Goal: Obtain resource: Obtain resource

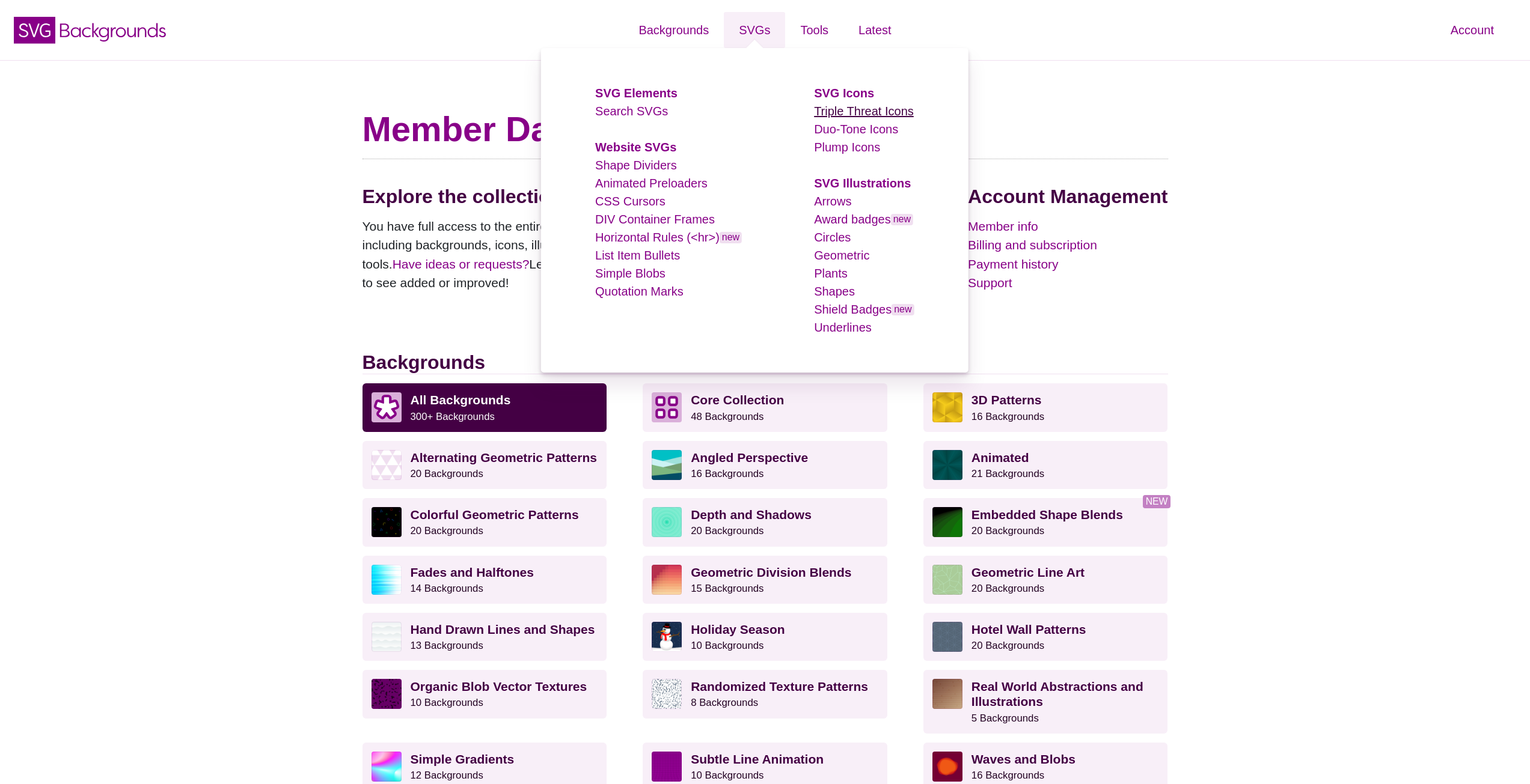
click at [835, 110] on link "Triple Threat Icons" at bounding box center [864, 111] width 100 height 13
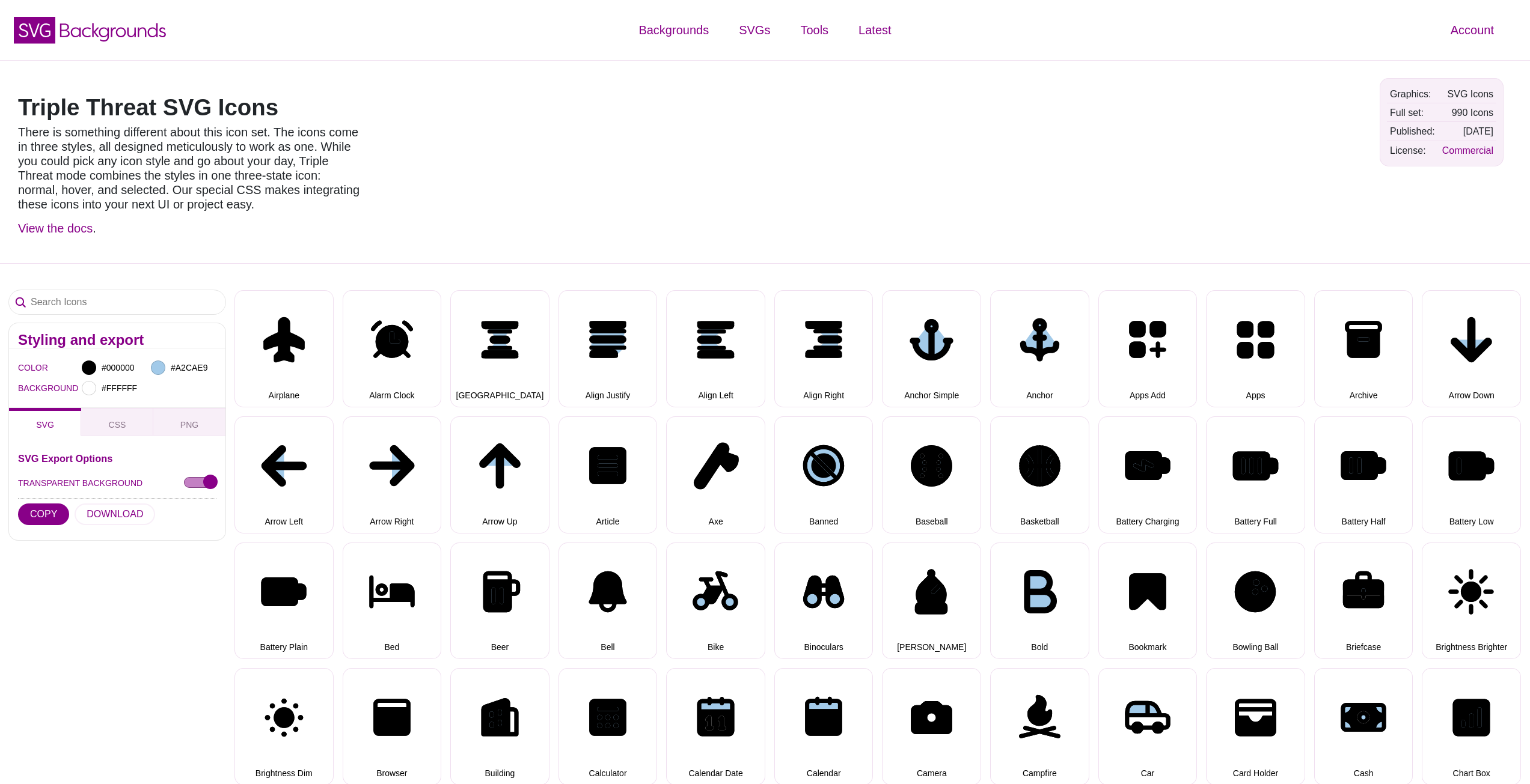
select select "triple threat"
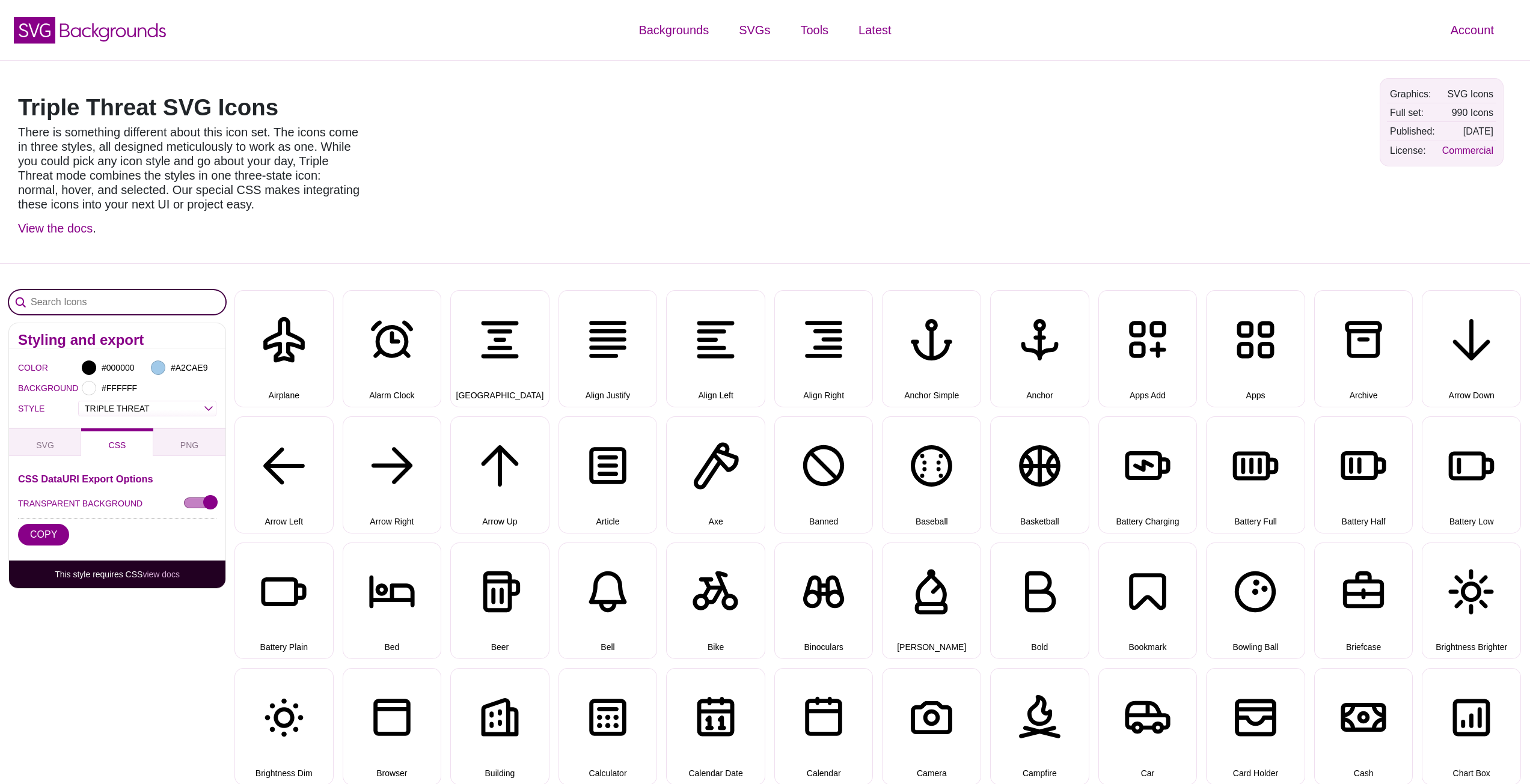
click at [130, 306] on input "Search Icons" at bounding box center [117, 302] width 217 height 24
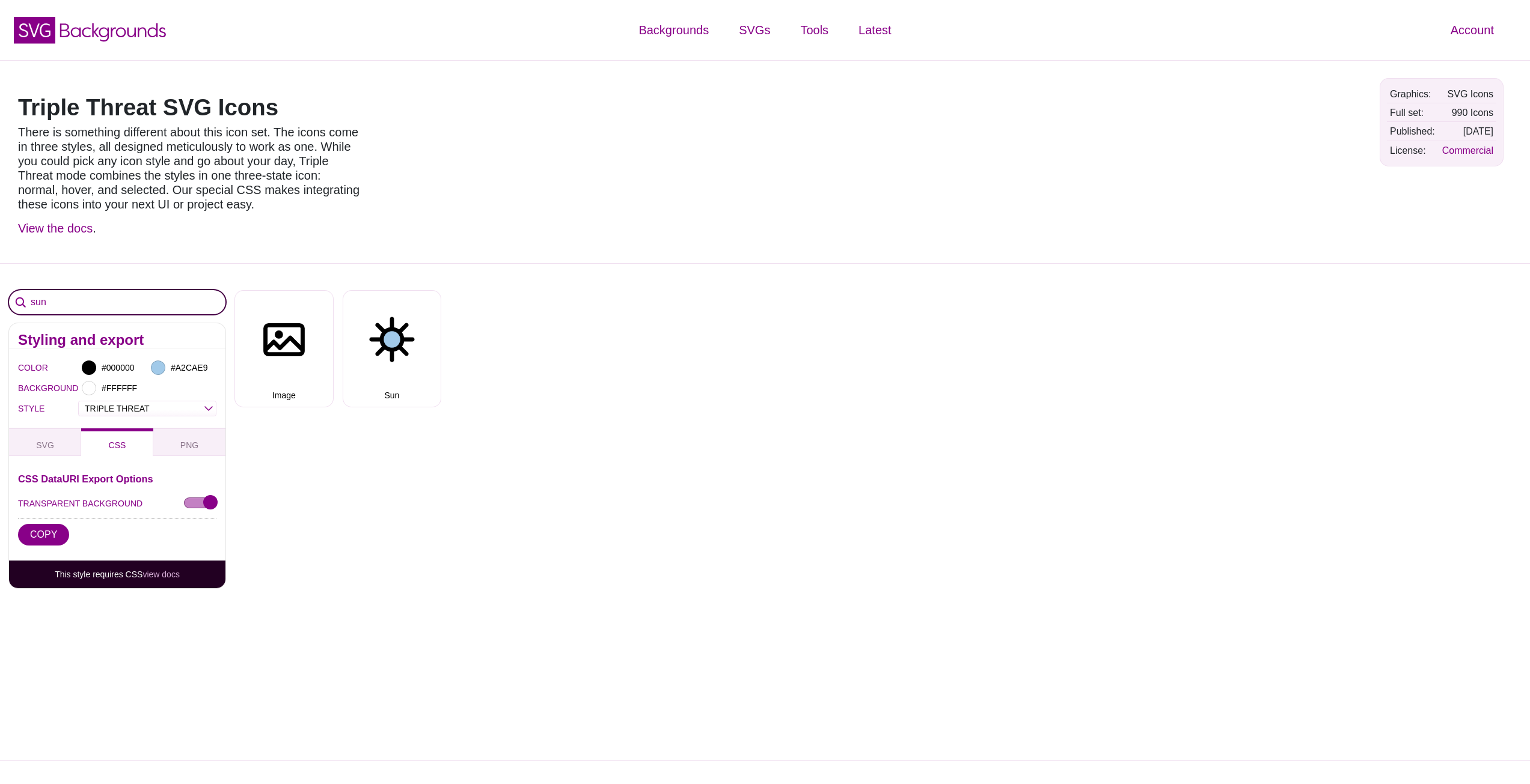
type input "sun"
click at [423, 374] on button "Sun" at bounding box center [391, 349] width 99 height 117
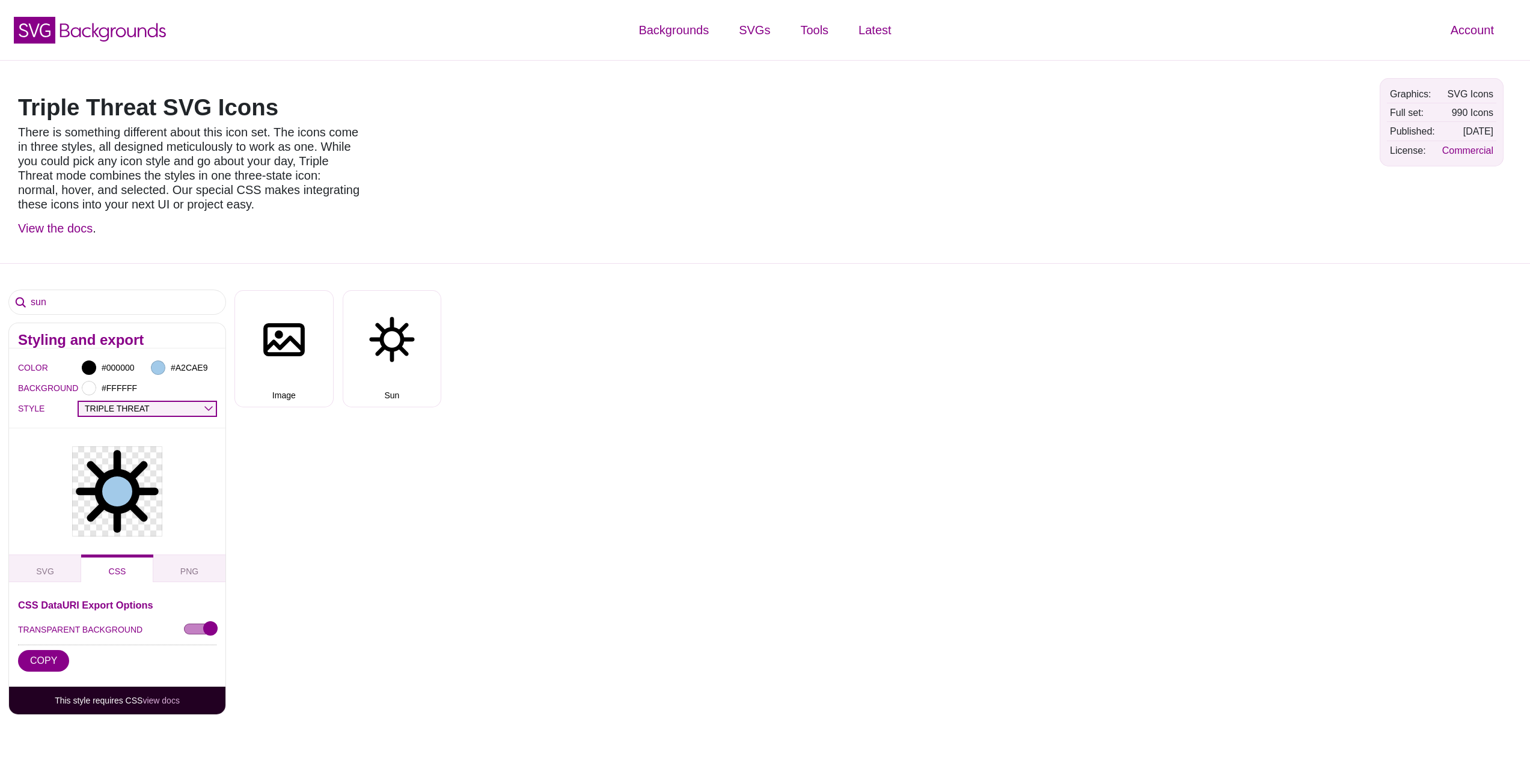
click at [200, 407] on select "OUTLINE DUO-TONE SOLID TRIPLE THREAT DOUBLE TROUBLE" at bounding box center [147, 408] width 137 height 13
click at [79, 402] on select "OUTLINE DUO-TONE SOLID TRIPLE THREAT DOUBLE TROUBLE" at bounding box center [147, 408] width 137 height 13
click at [169, 404] on select "OUTLINE DUO-TONE SOLID TRIPLE THREAT DOUBLE TROUBLE" at bounding box center [147, 408] width 137 height 13
click at [79, 402] on select "OUTLINE DUO-TONE SOLID TRIPLE THREAT DOUBLE TROUBLE" at bounding box center [147, 408] width 137 height 13
click at [152, 412] on select "OUTLINE DUO-TONE SOLID TRIPLE THREAT DOUBLE TROUBLE" at bounding box center [147, 408] width 137 height 13
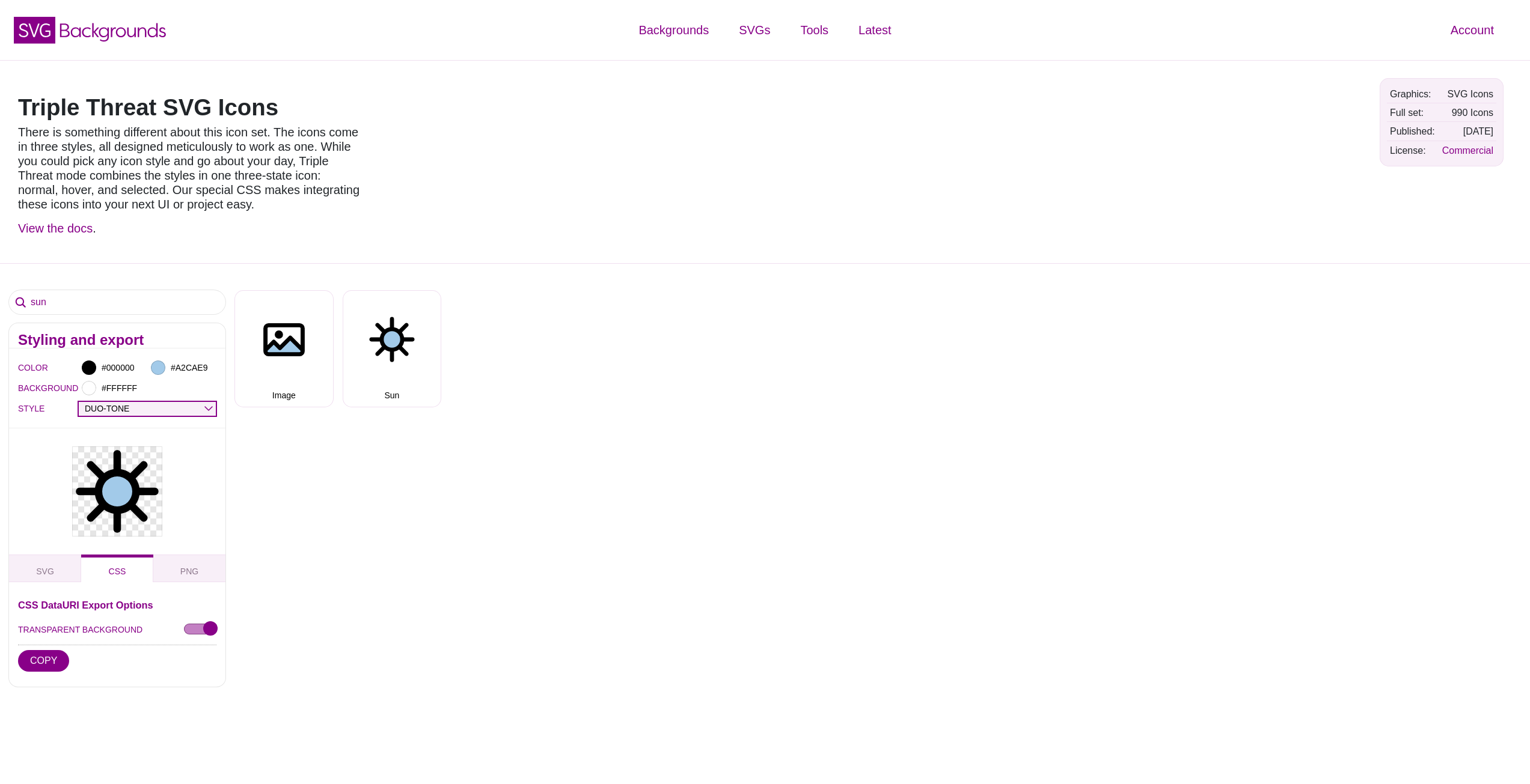
click at [79, 402] on select "OUTLINE DUO-TONE SOLID TRIPLE THREAT DOUBLE TROUBLE" at bounding box center [147, 408] width 137 height 13
click at [136, 406] on select "OUTLINE DUO-TONE SOLID TRIPLE THREAT DOUBLE TROUBLE" at bounding box center [147, 408] width 137 height 13
select select "triple threat"
click at [79, 402] on select "OUTLINE DUO-TONE SOLID TRIPLE THREAT DOUBLE TROUBLE" at bounding box center [147, 408] width 137 height 13
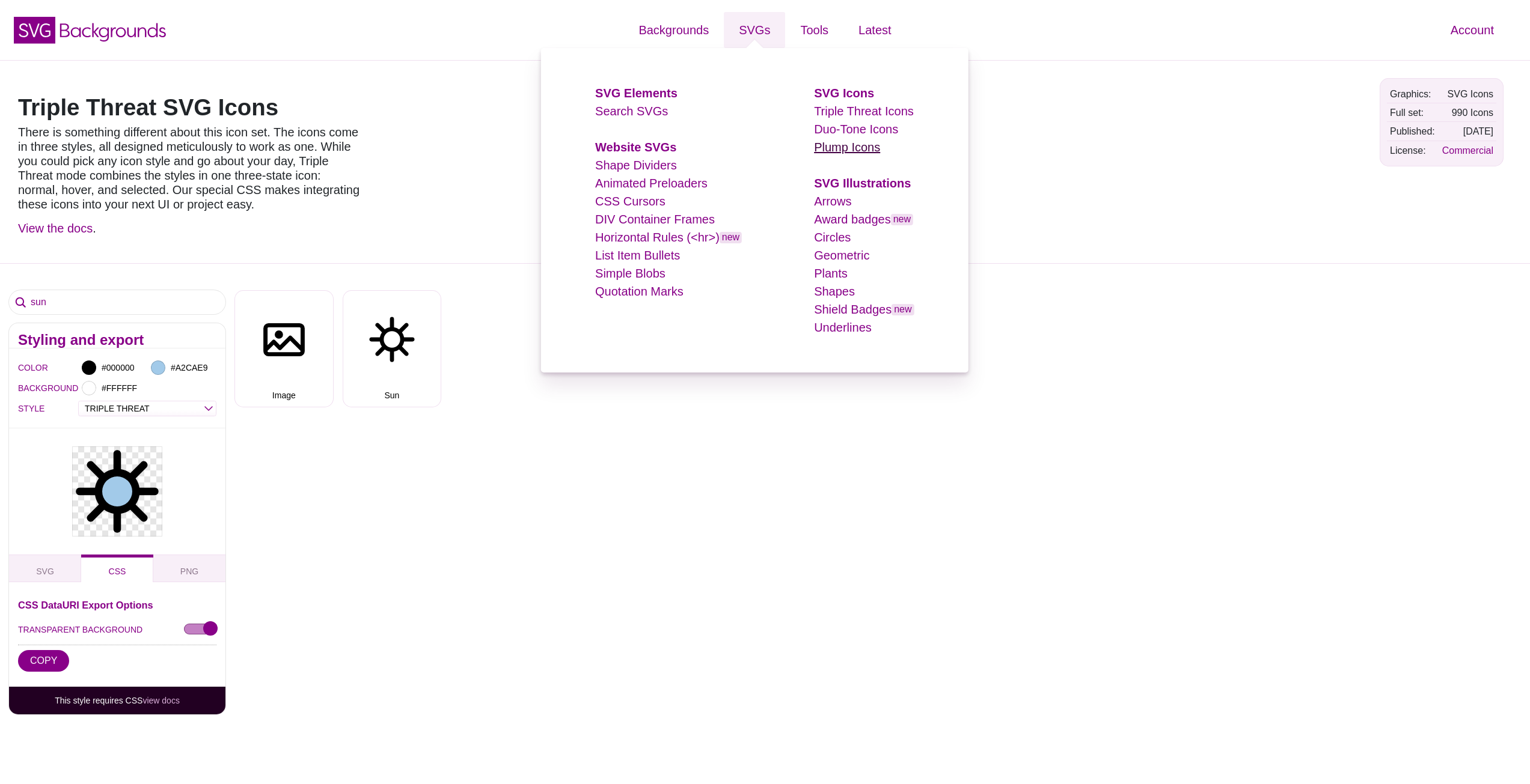
click at [840, 142] on link "Plump Icons" at bounding box center [846, 148] width 66 height 13
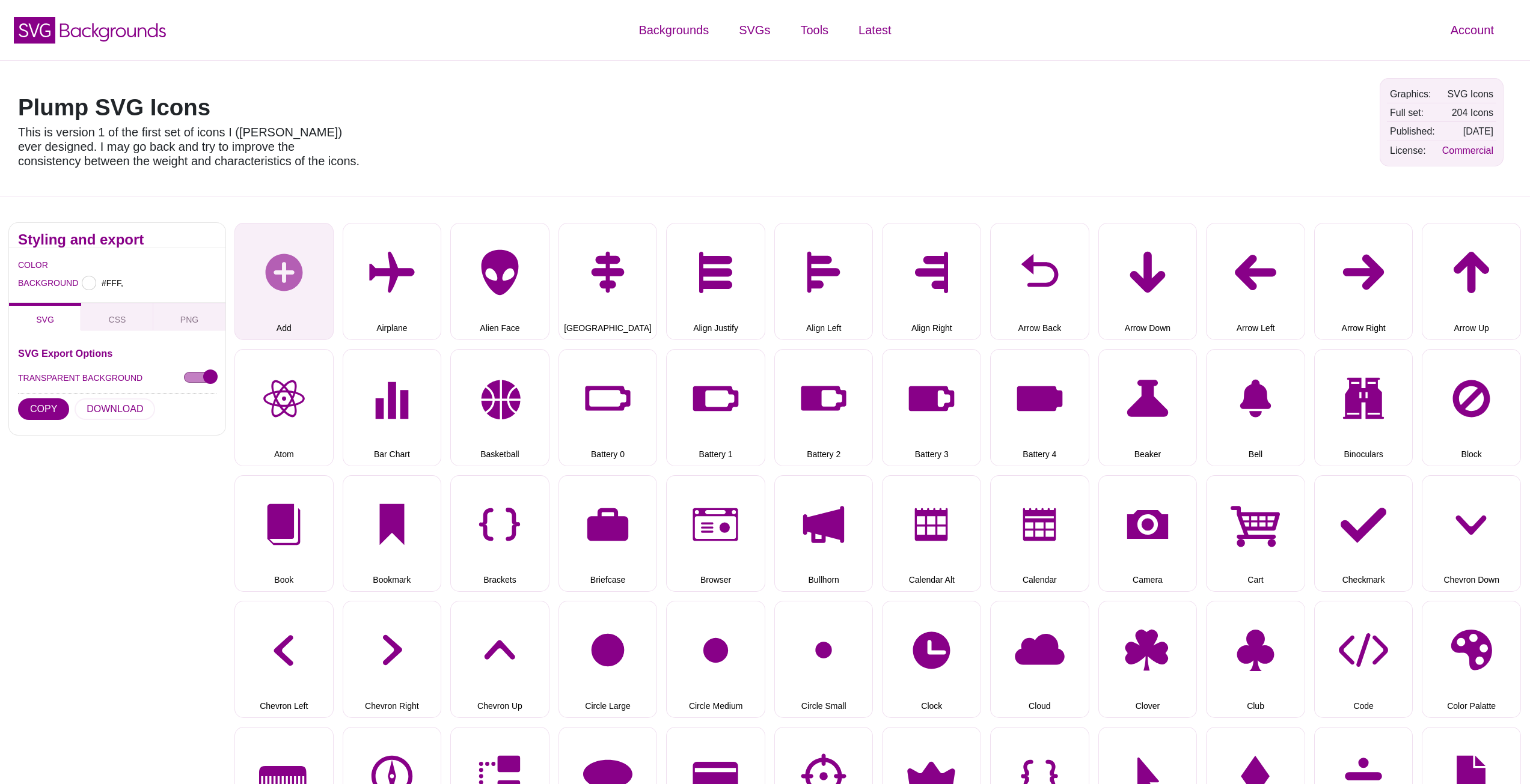
type input "#FFFFFF"
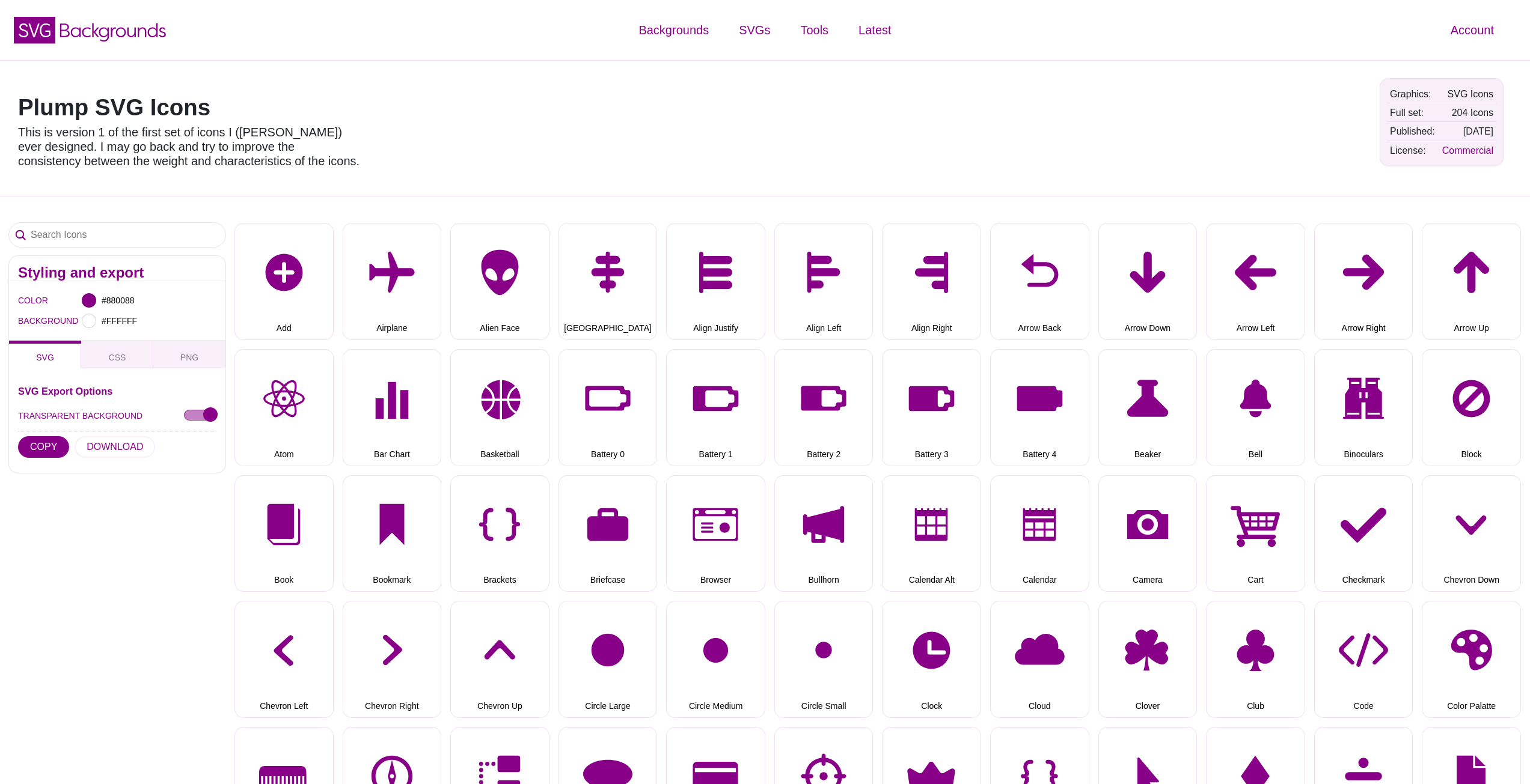
click at [105, 247] on div at bounding box center [117, 240] width 217 height 33
click at [94, 236] on input "Search Icons" at bounding box center [117, 235] width 217 height 24
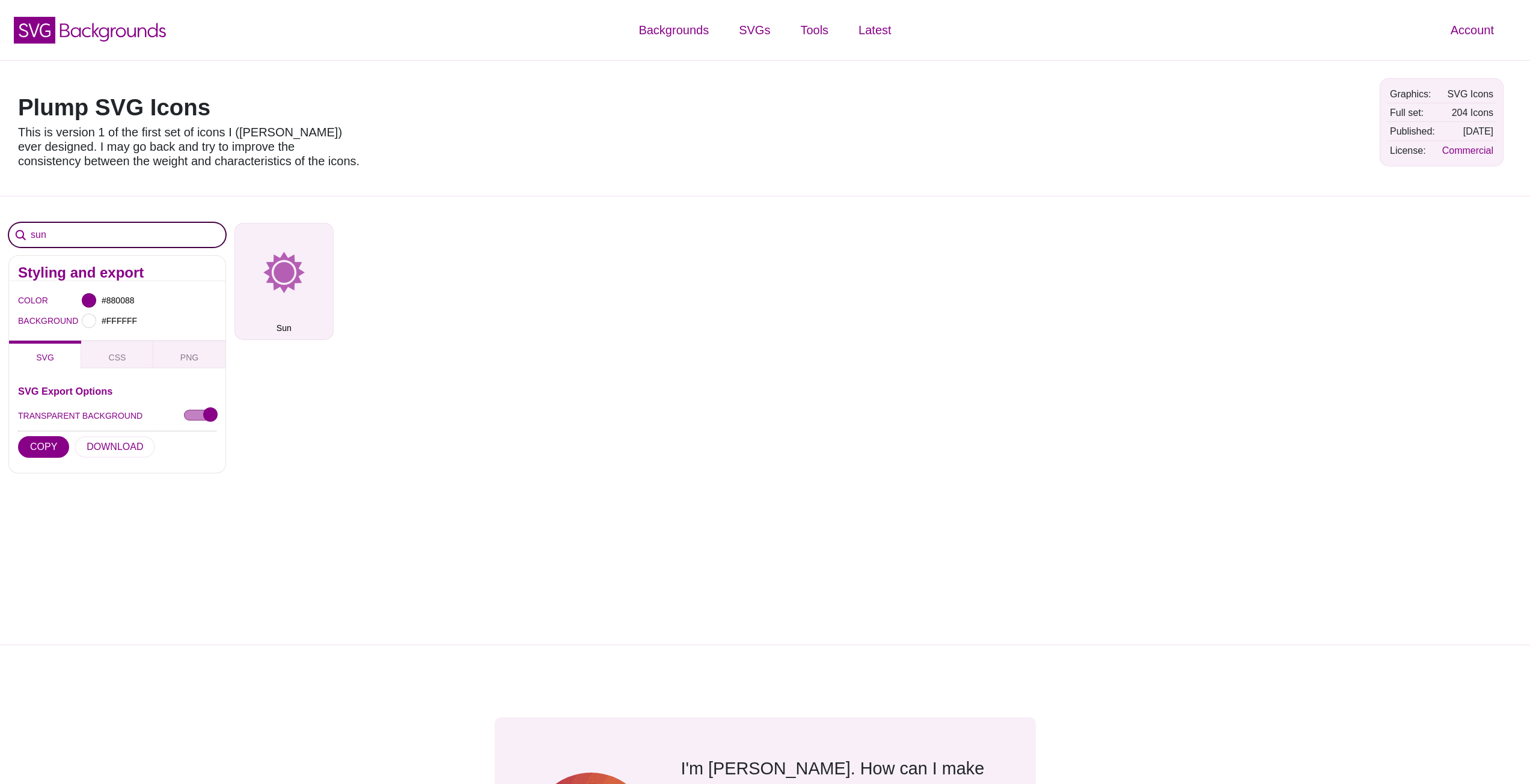
type input "sun"
click at [280, 296] on button "Sun" at bounding box center [284, 282] width 99 height 117
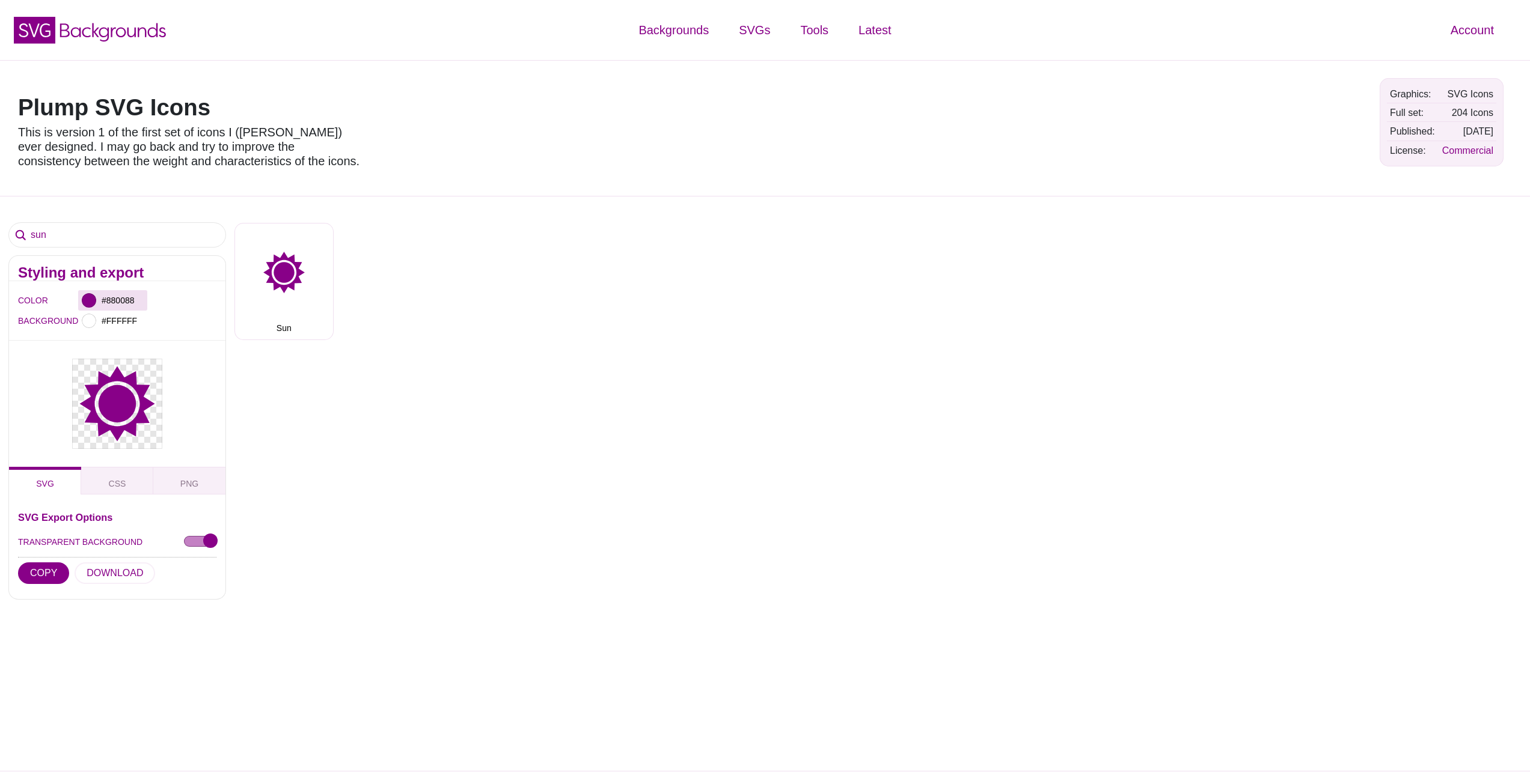
click at [93, 300] on div at bounding box center [88, 300] width 14 height 14
drag, startPoint x: 200, startPoint y: 386, endPoint x: 46, endPoint y: 463, distance: 172.2
drag, startPoint x: 404, startPoint y: 354, endPoint x: 407, endPoint y: 276, distance: 78.1
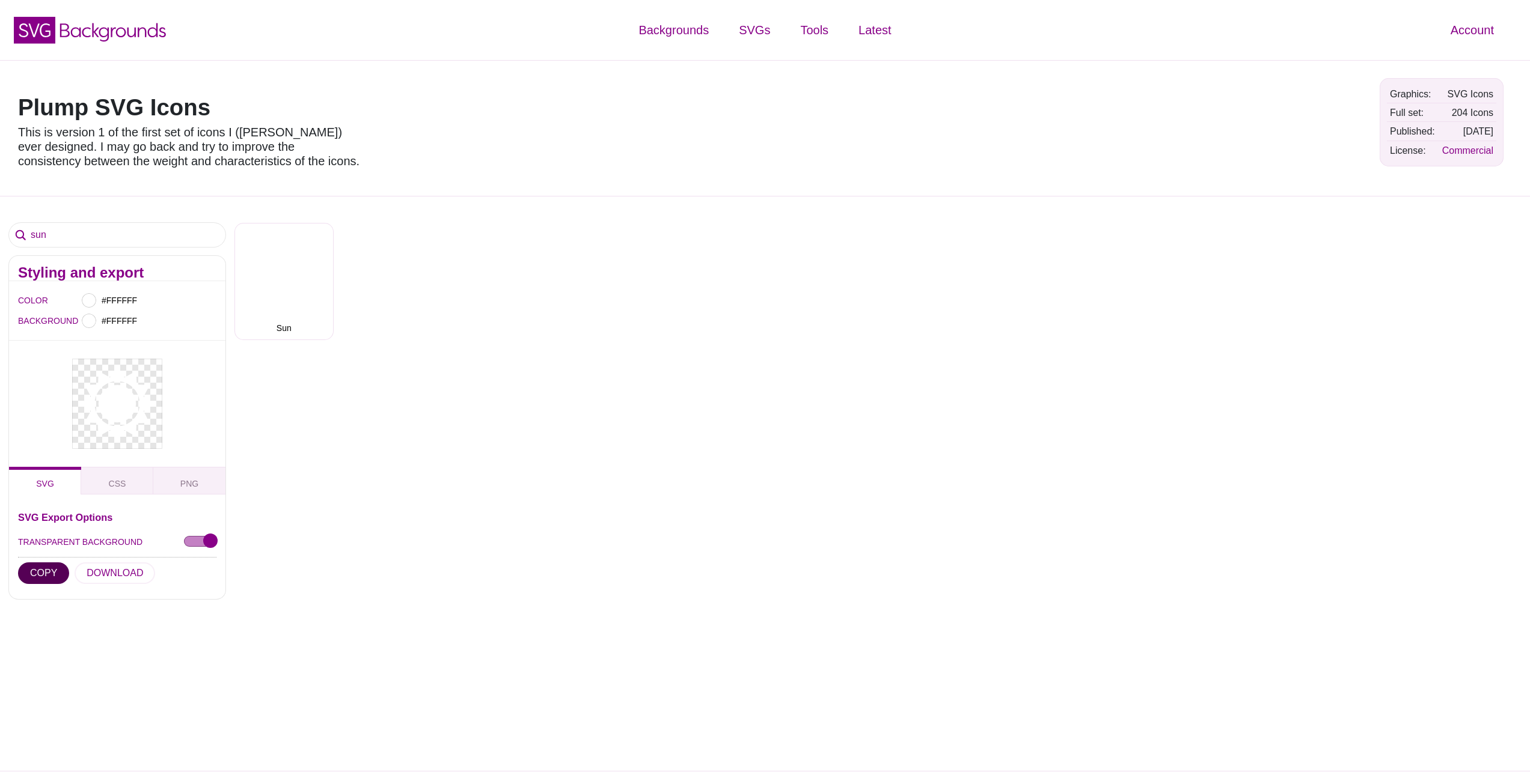
click at [38, 567] on button "COPY" at bounding box center [43, 573] width 51 height 22
click at [99, 294] on input "#FFFFFF" at bounding box center [121, 300] width 44 height 15
type input "#FF0000"
drag, startPoint x: 247, startPoint y: 359, endPoint x: 108, endPoint y: 286, distance: 157.0
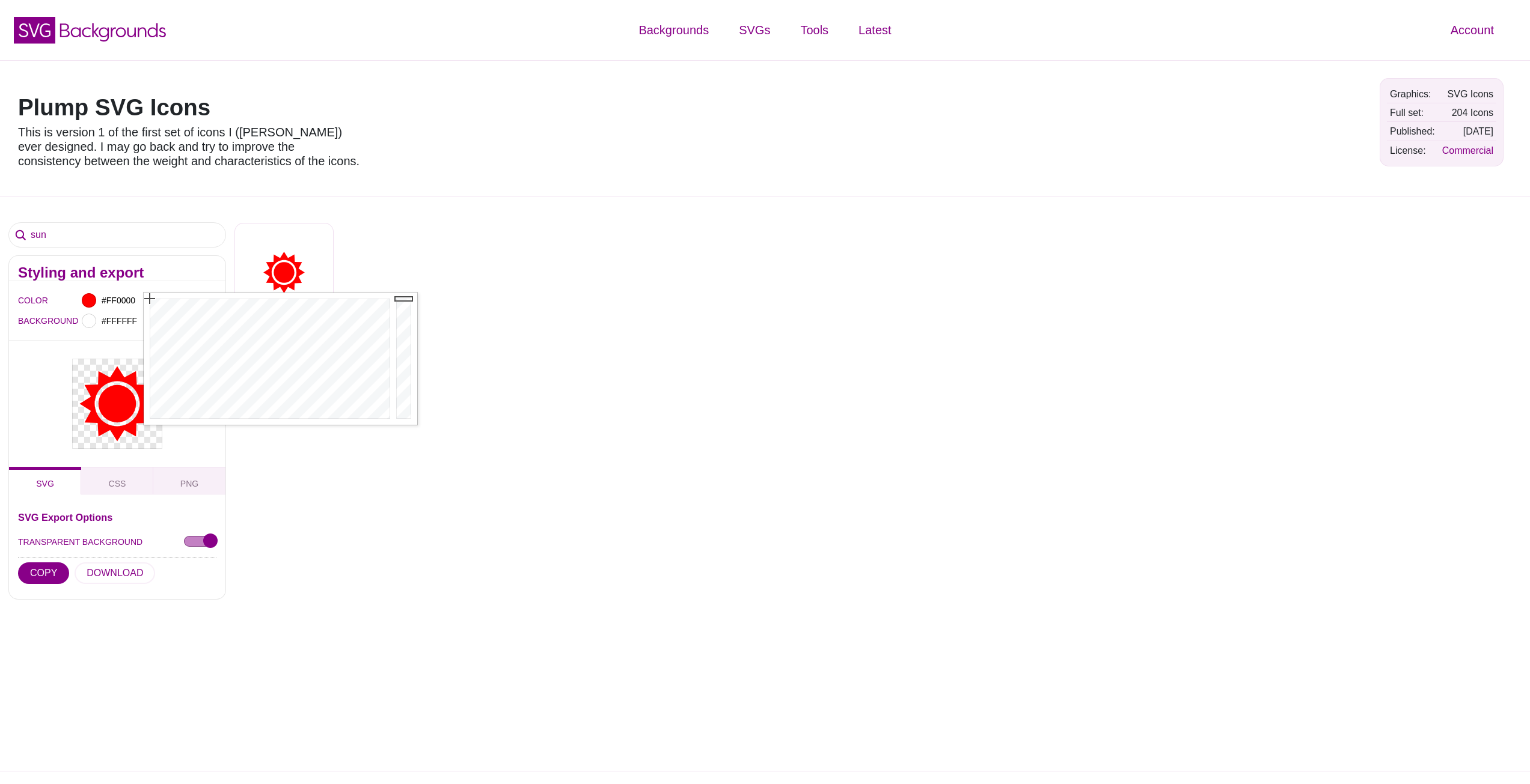
click at [693, 277] on div "Add Airplane Alien Face Align Center Align Justify Align Left Align Right Arrow…" at bounding box center [882, 277] width 1295 height 127
